Goal: Task Accomplishment & Management: Complete application form

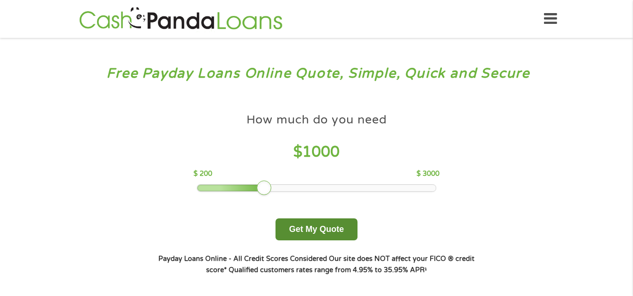
click at [327, 229] on button "Get My Quote" at bounding box center [316, 230] width 82 height 22
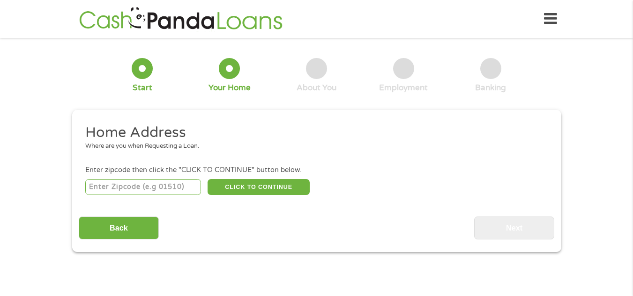
click at [118, 183] on input "number" at bounding box center [143, 187] width 116 height 16
type input "36266"
click at [258, 190] on button "CLICK TO CONTINUE" at bounding box center [258, 187] width 102 height 16
type input "36266"
type input "Lineville"
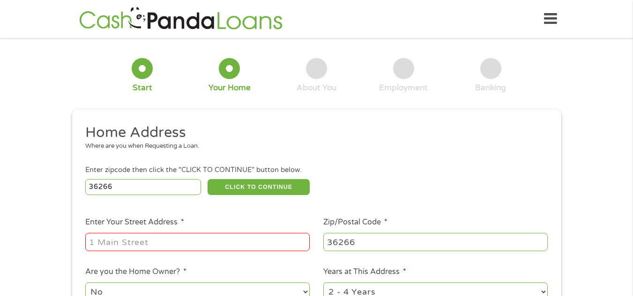
click at [228, 241] on input "Enter Your Street Address *" at bounding box center [197, 242] width 224 height 18
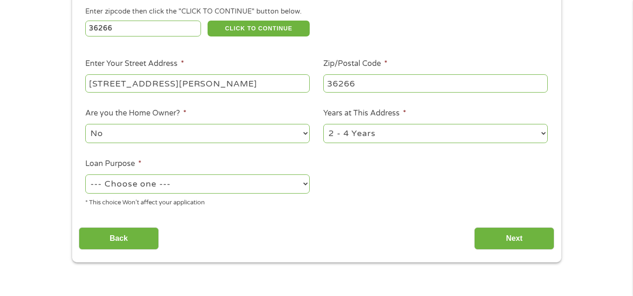
scroll to position [162, 0]
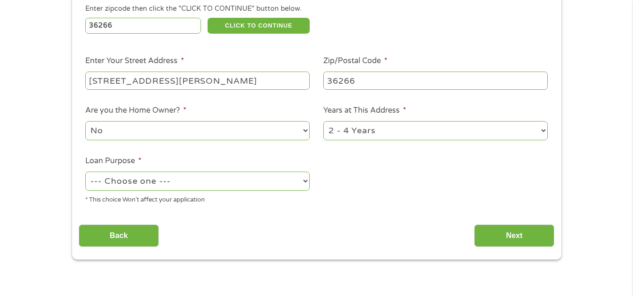
type input "1488 McCollum Church Rd"
click at [491, 134] on select "1 Year or less 1 - 2 Years 2 - 4 Years Over 4 Years" at bounding box center [435, 130] width 224 height 19
select select "60months"
click at [323, 121] on select "1 Year or less 1 - 2 Years 2 - 4 Years Over 4 Years" at bounding box center [435, 130] width 224 height 19
click at [278, 184] on select "--- Choose one --- Pay Bills Debt Consolidation Home Improvement Major Purchase…" at bounding box center [197, 181] width 224 height 19
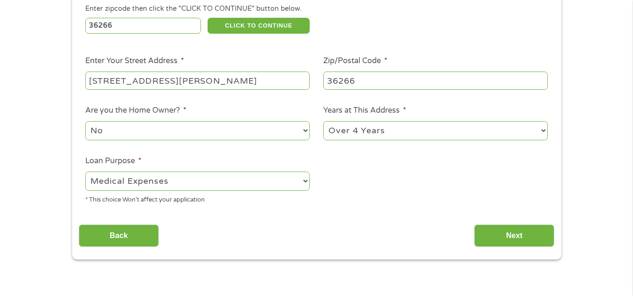
click at [85, 172] on select "--- Choose one --- Pay Bills Debt Consolidation Home Improvement Major Purchase…" at bounding box center [197, 181] width 224 height 19
click at [239, 177] on select "--- Choose one --- Pay Bills Debt Consolidation Home Improvement Major Purchase…" at bounding box center [197, 181] width 224 height 19
click at [85, 172] on select "--- Choose one --- Pay Bills Debt Consolidation Home Improvement Major Purchase…" at bounding box center [197, 181] width 224 height 19
click at [192, 181] on select "--- Choose one --- Pay Bills Debt Consolidation Home Improvement Major Purchase…" at bounding box center [197, 181] width 224 height 19
select select "paybills"
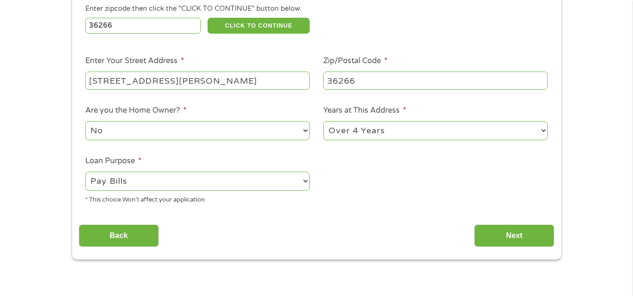
click at [85, 172] on select "--- Choose one --- Pay Bills Debt Consolidation Home Improvement Major Purchase…" at bounding box center [197, 181] width 224 height 19
click at [520, 237] on input "Next" at bounding box center [514, 236] width 80 height 23
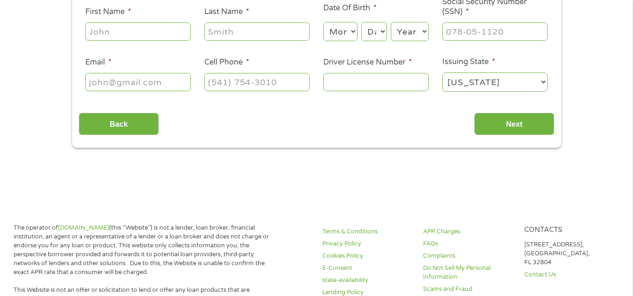
scroll to position [0, 0]
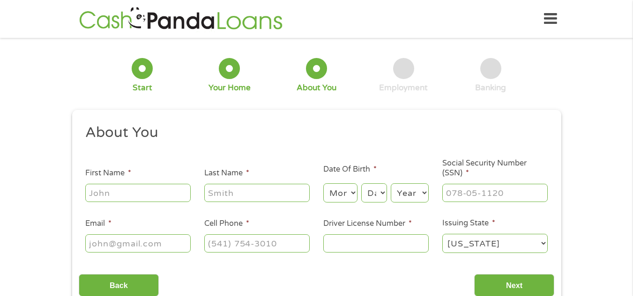
click at [111, 197] on input "First Name *" at bounding box center [137, 193] width 105 height 18
click at [170, 191] on input "Vickiw" at bounding box center [137, 193] width 105 height 18
type input "Vickie"
click at [263, 189] on input "Last Name *" at bounding box center [256, 193] width 105 height 18
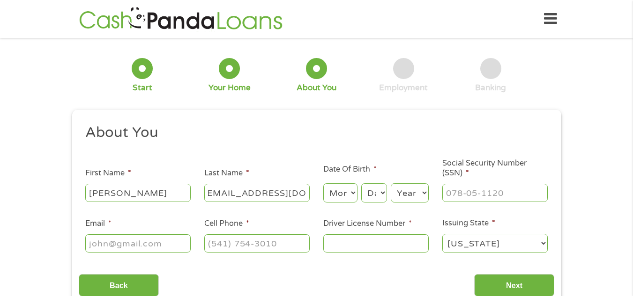
type input "Phillips540@gmail.com"
click at [341, 197] on select "Month 1 2 3 4 5 6 7 8 9 10 11 12" at bounding box center [340, 193] width 34 height 19
select select "4"
click at [323, 184] on select "Month 1 2 3 4 5 6 7 8 9 10 11 12" at bounding box center [340, 193] width 34 height 19
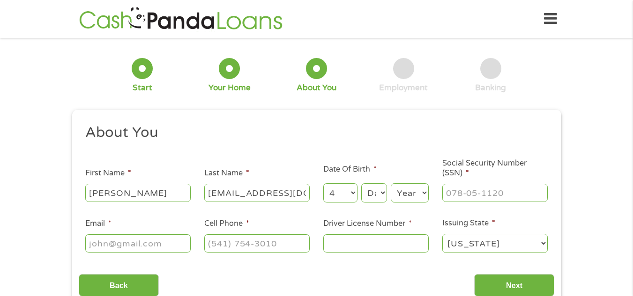
click at [380, 198] on select "Day 1 2 3 4 5 6 7 8 9 10 11 12 13 14 15 16 17 18 19 20 21 22 23 24 25 26 27 28 …" at bounding box center [373, 193] width 25 height 19
select select "5"
click at [361, 184] on select "Day 1 2 3 4 5 6 7 8 9 10 11 12 13 14 15 16 17 18 19 20 21 22 23 24 25 26 27 28 …" at bounding box center [373, 193] width 25 height 19
click at [413, 192] on select "Year 2007 2006 2005 2004 2003 2002 2001 2000 1999 1998 1997 1996 1995 1994 1993…" at bounding box center [409, 193] width 38 height 19
select select "1994"
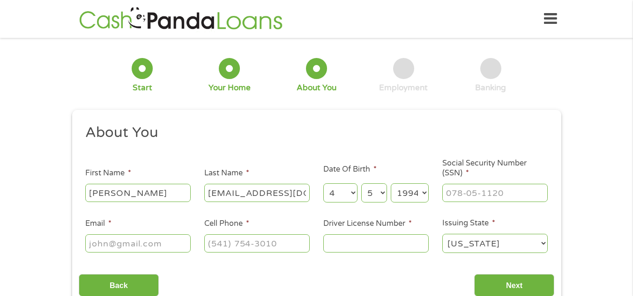
click at [390, 184] on select "Year 2007 2006 2005 2004 2003 2002 2001 2000 1999 1998 1997 1996 1995 1994 1993…" at bounding box center [409, 193] width 38 height 19
click at [500, 194] on input "Social Security Number (SSN) *" at bounding box center [494, 193] width 105 height 18
type input "424-41-5752"
click at [169, 245] on input "Email *" at bounding box center [137, 244] width 105 height 18
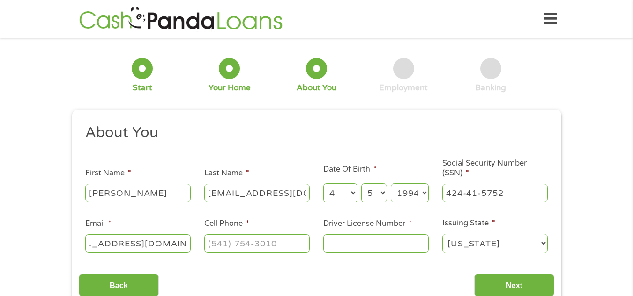
type input "vickiephillips540@gmail.com"
click at [280, 240] on input "Cell Phone *" at bounding box center [256, 244] width 105 height 18
type input "(256) 276-2307"
click at [381, 244] on input "Driver License Number *" at bounding box center [375, 244] width 105 height 18
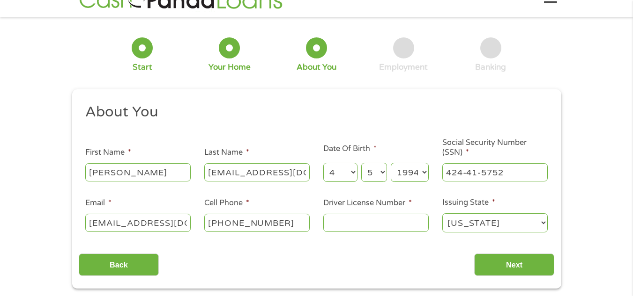
scroll to position [66, 0]
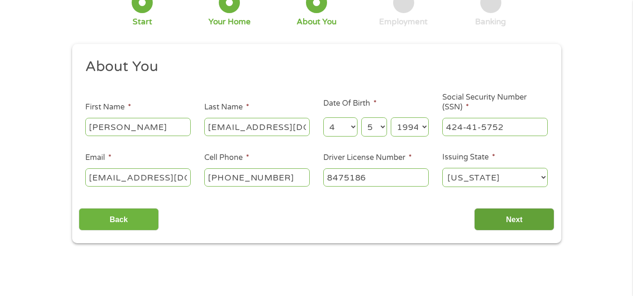
type input "8475186"
click at [510, 221] on input "Next" at bounding box center [514, 219] width 80 height 23
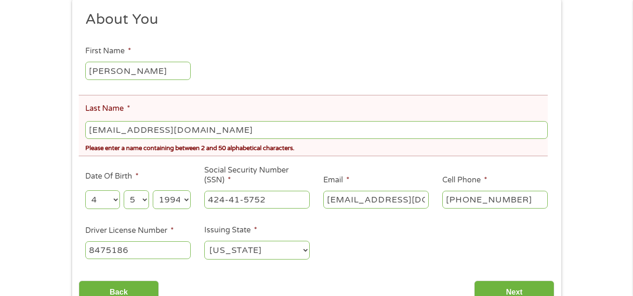
scroll to position [153, 0]
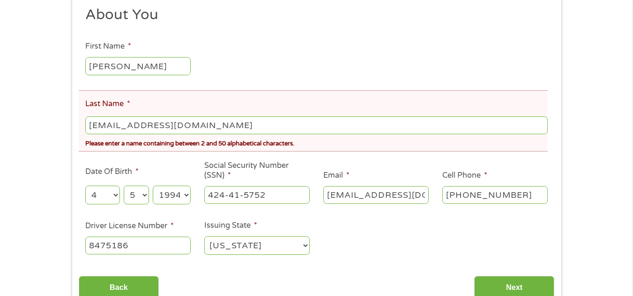
click at [230, 127] on input "Phillips540@gmail.com" at bounding box center [316, 126] width 462 height 18
type input "Phillips"
click at [520, 283] on input "Next" at bounding box center [514, 287] width 80 height 23
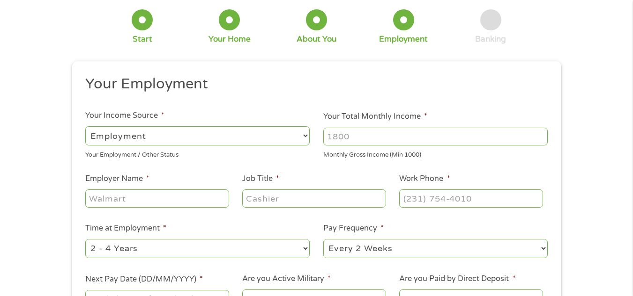
scroll to position [0, 0]
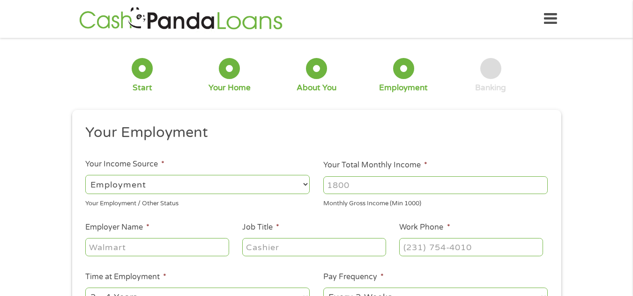
click at [460, 186] on input "Your Total Monthly Income *" at bounding box center [435, 186] width 224 height 18
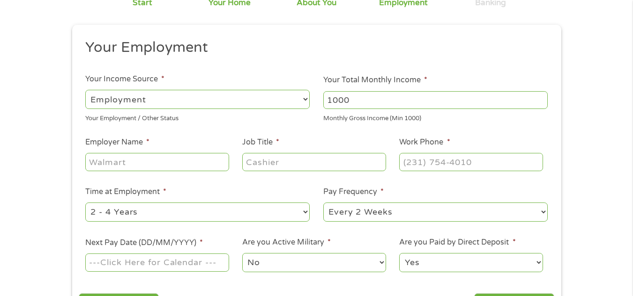
scroll to position [98, 0]
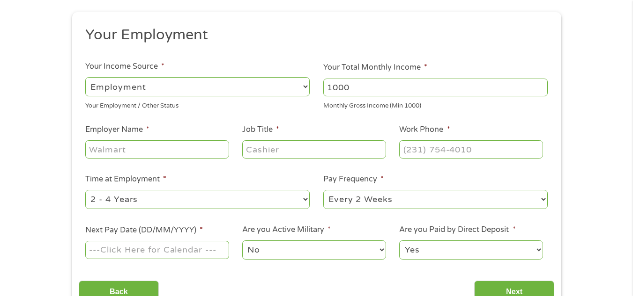
type input "1000"
click at [198, 151] on input "Employer Name *" at bounding box center [156, 149] width 143 height 18
click at [162, 155] on input "clay county borad of ed" at bounding box center [156, 149] width 143 height 18
type input "clay county board of ed"
click at [322, 154] on input "Job Title *" at bounding box center [313, 149] width 143 height 18
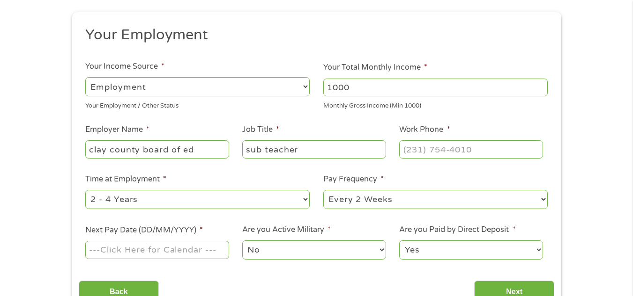
type input "sub teacher"
click at [483, 152] on input "Work Phone *" at bounding box center [470, 149] width 143 height 18
type input "(256) 396-1475"
click at [217, 205] on select "--- Choose one --- 1 Year or less 1 - 2 Years 2 - 4 Years Over 4 Years" at bounding box center [197, 199] width 224 height 19
select select "60months"
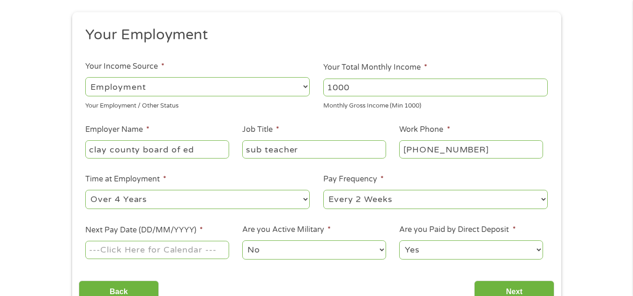
click at [85, 190] on select "--- Choose one --- 1 Year or less 1 - 2 Years 2 - 4 Years Over 4 Years" at bounding box center [197, 199] width 224 height 19
click at [441, 199] on select "--- Choose one --- Every 2 Weeks Every Week Monthly Semi-Monthly" at bounding box center [435, 199] width 224 height 19
select select "monthly"
click at [323, 190] on select "--- Choose one --- Every 2 Weeks Every Week Monthly Semi-Monthly" at bounding box center [435, 199] width 224 height 19
click at [200, 248] on input "Next Pay Date (DD/MM/YYYY) *" at bounding box center [156, 250] width 143 height 18
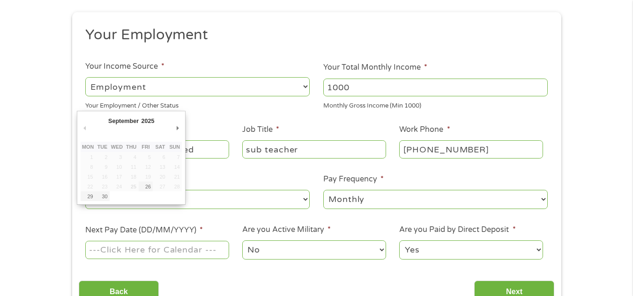
type input "30/09/2025"
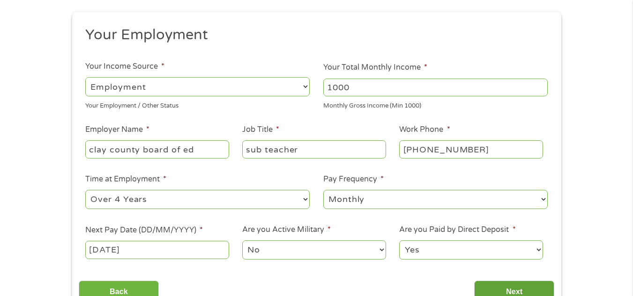
click at [518, 285] on input "Next" at bounding box center [514, 292] width 80 height 23
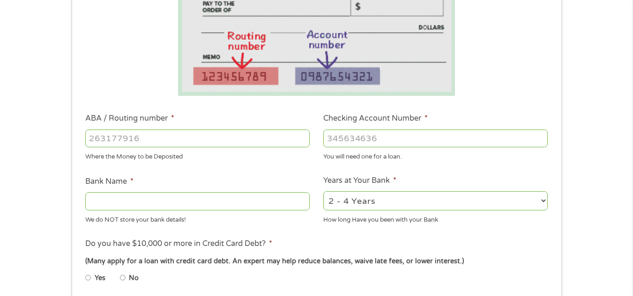
scroll to position [189, 0]
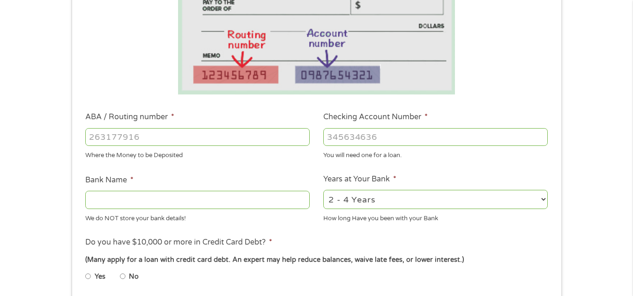
click at [241, 140] on input "ABA / Routing number *" at bounding box center [197, 137] width 224 height 18
type input "031101334"
type input "SoFi Bank, National Association"
type input "031101334"
click at [353, 139] on input "Checking Account Number *" at bounding box center [435, 137] width 224 height 18
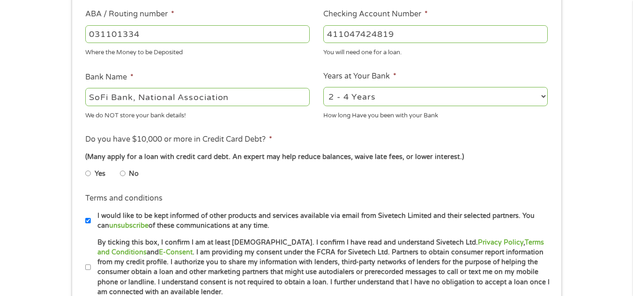
scroll to position [293, 0]
type input "411047424819"
click at [100, 176] on label "Yes" at bounding box center [100, 173] width 11 height 10
click at [91, 176] on input "Yes" at bounding box center [88, 172] width 6 height 15
radio input "true"
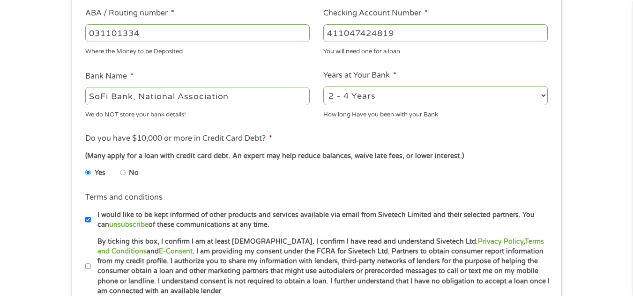
click at [123, 169] on input "No" at bounding box center [123, 172] width 6 height 15
radio input "true"
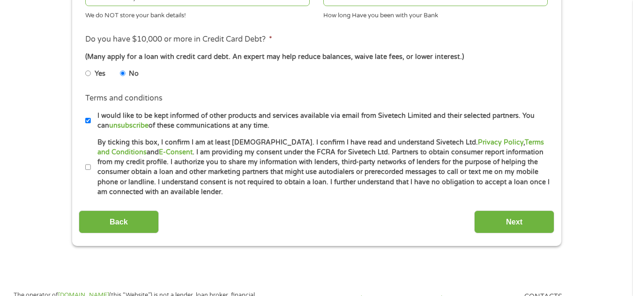
scroll to position [395, 0]
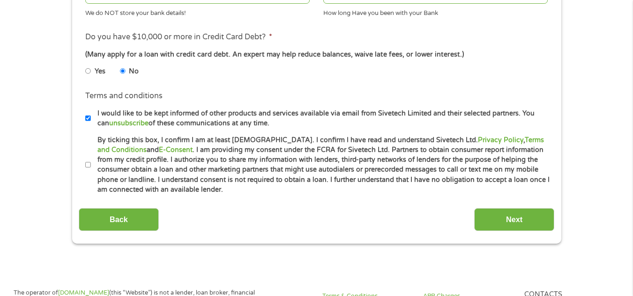
click at [88, 166] on input "By ticking this box, I confirm I am at least 18 years old. I confirm I have rea…" at bounding box center [88, 165] width 6 height 15
checkbox input "true"
click at [507, 213] on input "Next" at bounding box center [514, 219] width 80 height 23
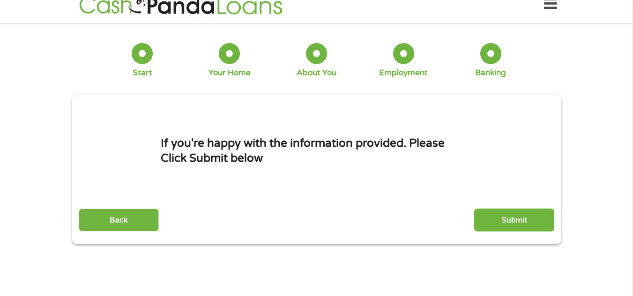
scroll to position [0, 0]
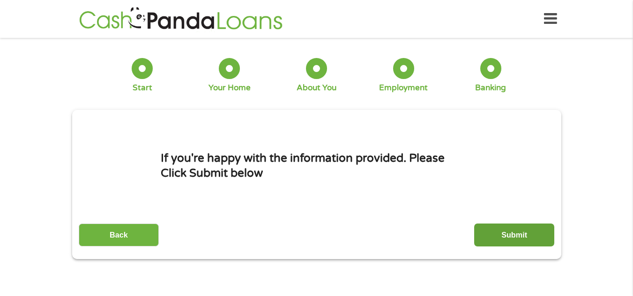
click at [513, 228] on input "Submit" at bounding box center [514, 235] width 80 height 23
